Goal: Information Seeking & Learning: Learn about a topic

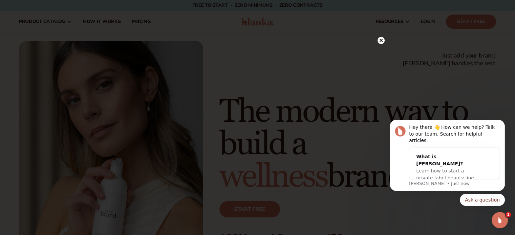
click at [380, 40] on icon at bounding box center [380, 40] width 3 height 3
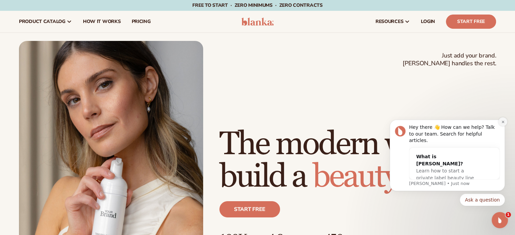
click at [503, 123] on icon "Dismiss notification" at bounding box center [502, 121] width 2 height 2
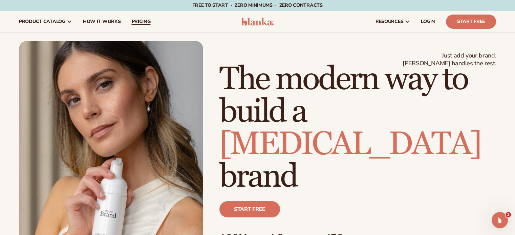
click at [134, 24] on span "pricing" at bounding box center [140, 21] width 19 height 5
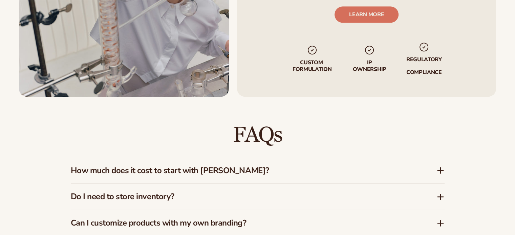
scroll to position [609, 0]
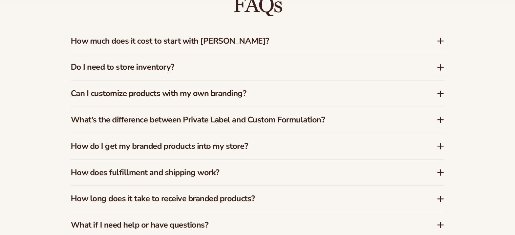
click at [216, 41] on h3 "How much does it cost to start with Blanka?" at bounding box center [243, 41] width 345 height 10
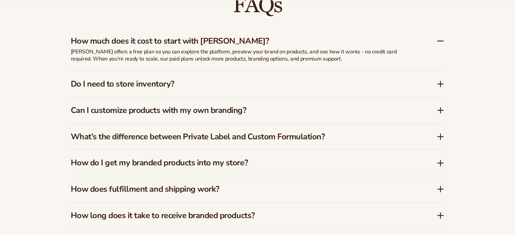
scroll to position [605, 0]
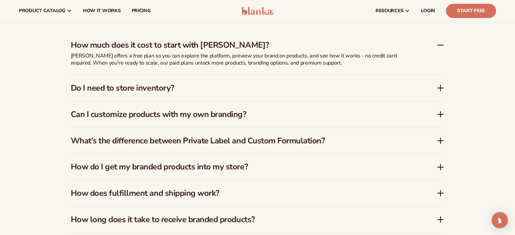
click at [216, 38] on div "How much does it cost to start with Blanka?" at bounding box center [257, 42] width 373 height 21
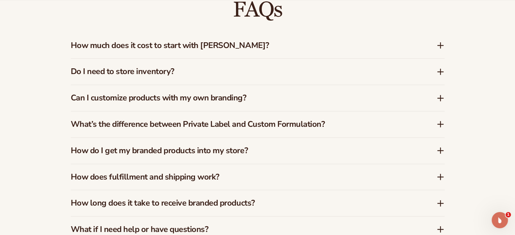
scroll to position [0, 0]
click at [204, 68] on h3 "Do I need to store inventory?" at bounding box center [243, 72] width 345 height 10
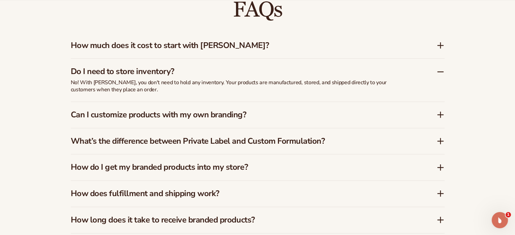
click at [204, 68] on h3 "Do I need to store inventory?" at bounding box center [243, 72] width 345 height 10
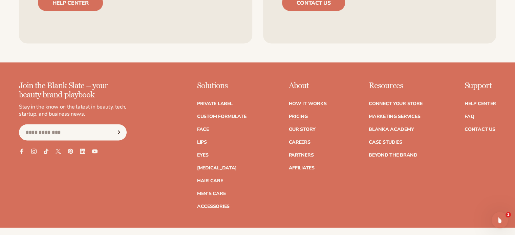
scroll to position [1483, 0]
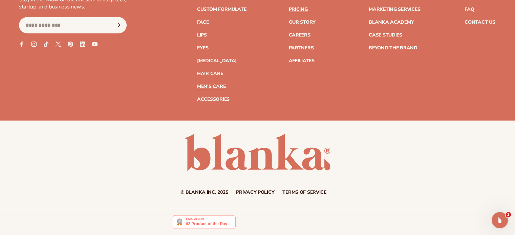
click at [210, 85] on link "Men's Care" at bounding box center [211, 86] width 28 height 5
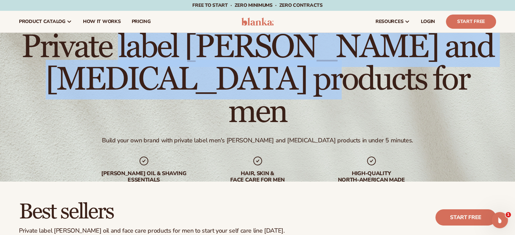
drag, startPoint x: 147, startPoint y: 67, endPoint x: 356, endPoint y: 96, distance: 210.3
click at [356, 96] on h1 "Private label beard and skin care products for men" at bounding box center [257, 79] width 477 height 97
click at [247, 64] on h1 "Private label beard and skin care products for men" at bounding box center [257, 79] width 477 height 97
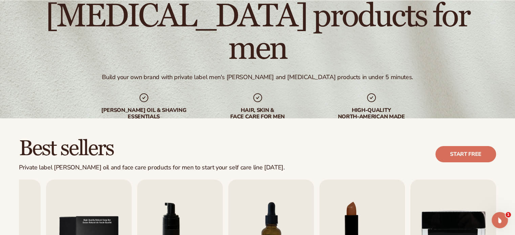
scroll to position [135, 0]
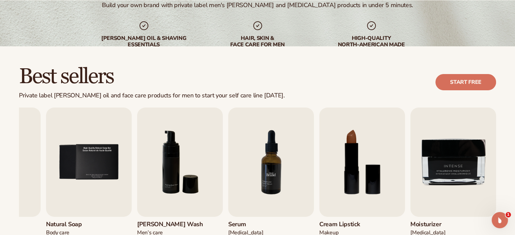
click at [268, 172] on img "7 / 9" at bounding box center [271, 162] width 86 height 109
click at [274, 166] on img "7 / 9" at bounding box center [271, 162] width 86 height 109
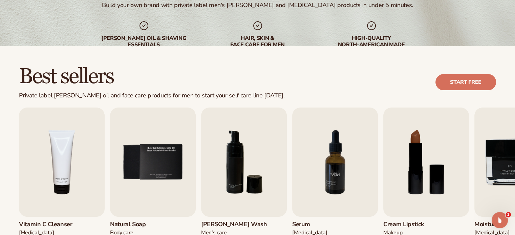
click at [334, 156] on img "7 / 9" at bounding box center [335, 162] width 86 height 109
click at [242, 174] on img "6 / 9" at bounding box center [244, 162] width 86 height 109
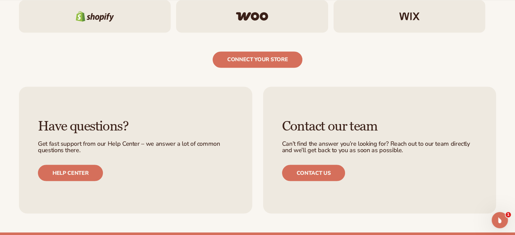
scroll to position [1166, 0]
